Goal: Task Accomplishment & Management: Manage account settings

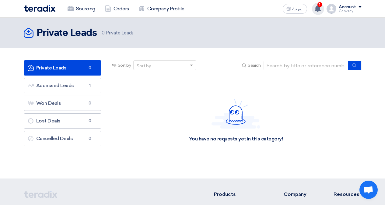
click at [316, 9] on use at bounding box center [317, 8] width 6 height 7
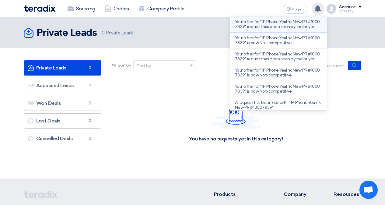
click at [293, 29] on p "Your offer for " IP Phone Yealink New PR #10007839" request has been seen by th…" at bounding box center [278, 24] width 87 height 10
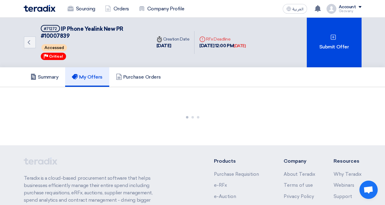
click at [321, 9] on icon at bounding box center [317, 8] width 7 height 7
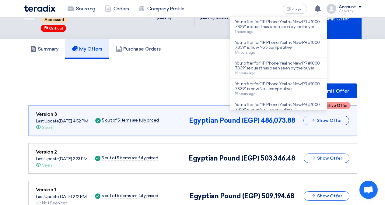
scroll to position [46, 0]
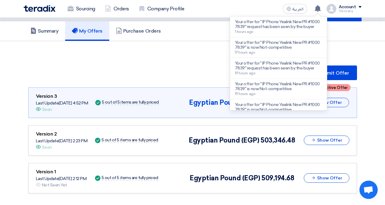
click at [321, 9] on icon at bounding box center [317, 8] width 7 height 7
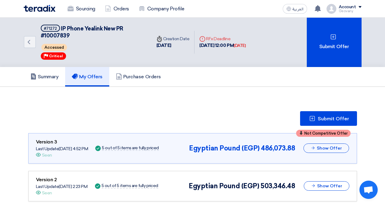
scroll to position [0, 0]
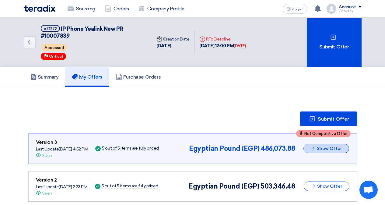
click at [334, 147] on button "Show Offer" at bounding box center [326, 148] width 46 height 9
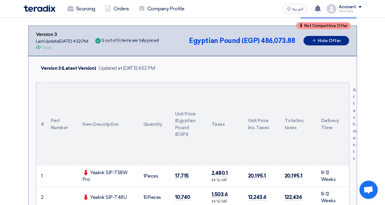
scroll to position [122, 0]
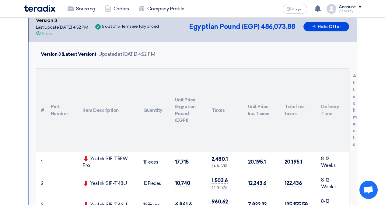
click at [45, 33] on div "Seen" at bounding box center [47, 33] width 10 height 6
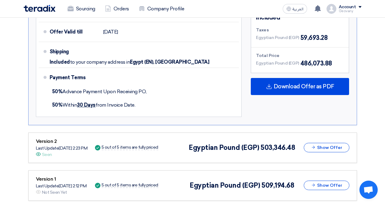
scroll to position [426, 0]
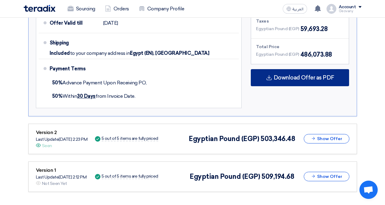
click at [320, 78] on span "Download Offer as PDF" at bounding box center [303, 77] width 61 height 5
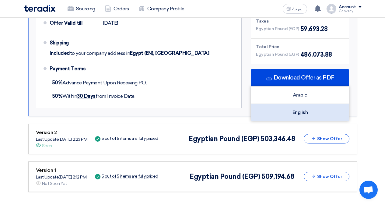
click at [306, 109] on div "English" at bounding box center [300, 112] width 98 height 17
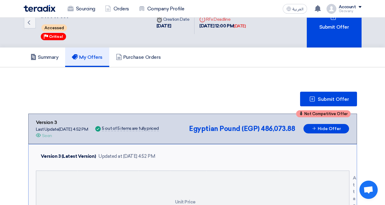
scroll to position [30, 0]
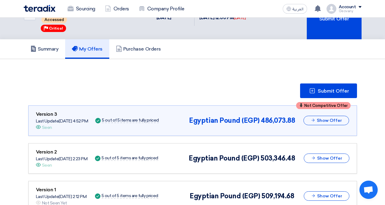
scroll to position [46, 0]
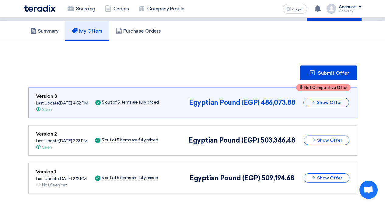
click at [192, 94] on div "Not Competitive Offer Version 3 Last Update [DATE] 4:52 PM Offer is Seen Seen S…" at bounding box center [192, 102] width 313 height 20
click at [67, 92] on div "Version 3" at bounding box center [62, 95] width 52 height 7
click at [325, 105] on button "Show Offer" at bounding box center [326, 102] width 46 height 9
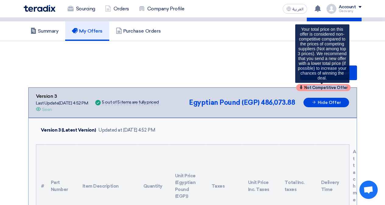
drag, startPoint x: 306, startPoint y: 86, endPoint x: 346, endPoint y: 86, distance: 39.8
click at [346, 86] on span "Not Competitive Offer" at bounding box center [325, 87] width 43 height 4
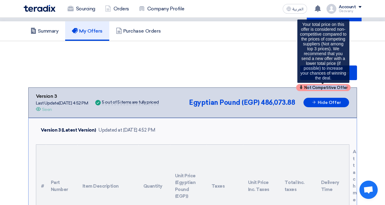
click at [330, 86] on span "Not Competitive Offer" at bounding box center [325, 87] width 43 height 4
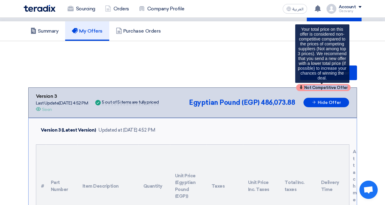
copy span "Not Competitive Offer"
click at [313, 88] on span "Not Competitive Offer" at bounding box center [325, 87] width 43 height 4
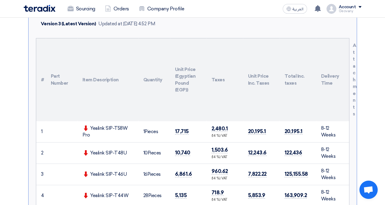
scroll to position [30, 0]
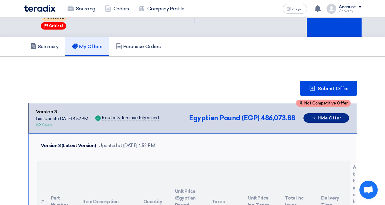
click at [320, 117] on button "Hide Offer" at bounding box center [326, 117] width 46 height 9
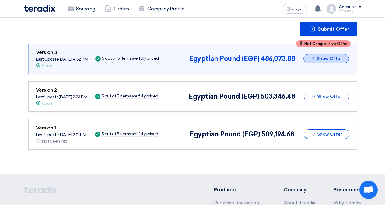
scroll to position [91, 0]
